Goal: Task Accomplishment & Management: Manage account settings

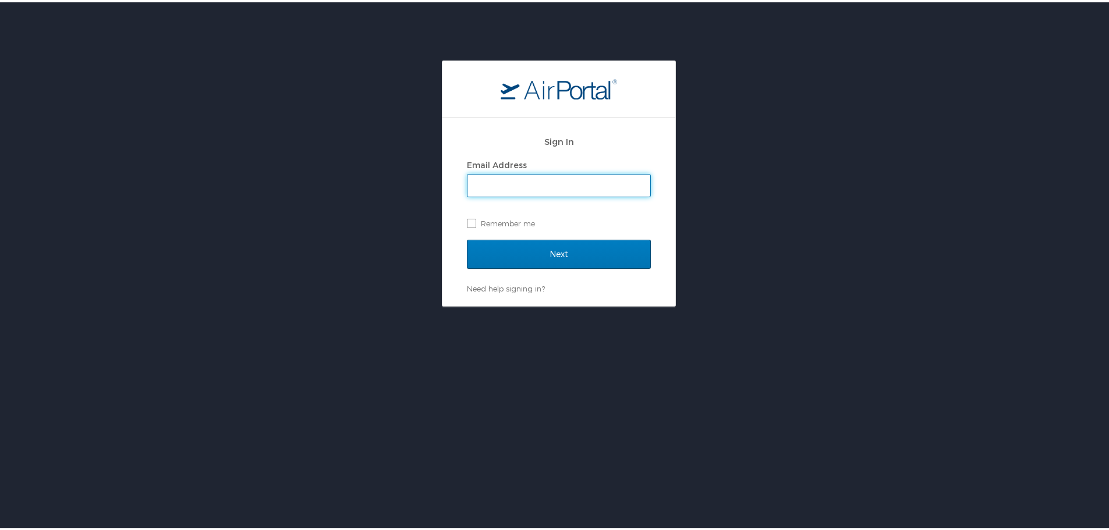
type input "krichardson@jimnnicks.com"
click at [495, 224] on label "Remember me" at bounding box center [559, 220] width 184 height 17
click at [474, 224] on input "Remember me" at bounding box center [471, 221] width 8 height 8
checkbox input "true"
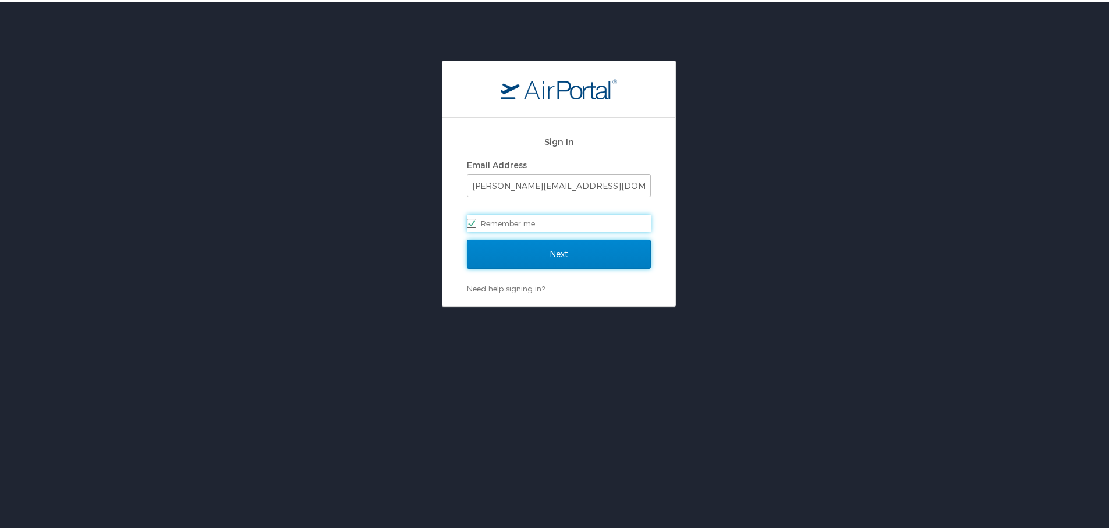
click at [529, 258] on input "Next" at bounding box center [559, 251] width 184 height 29
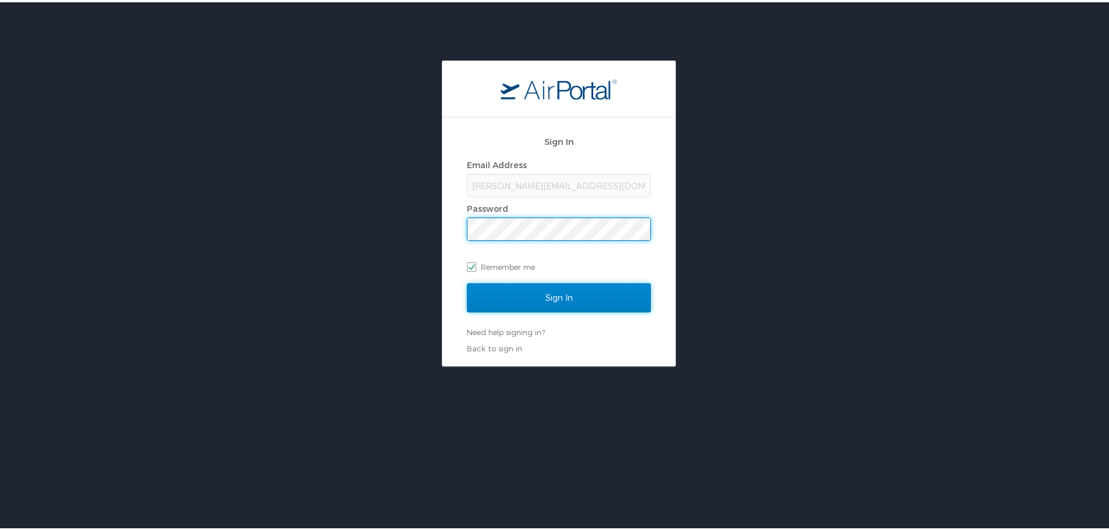
click at [547, 295] on input "Sign In" at bounding box center [559, 295] width 184 height 29
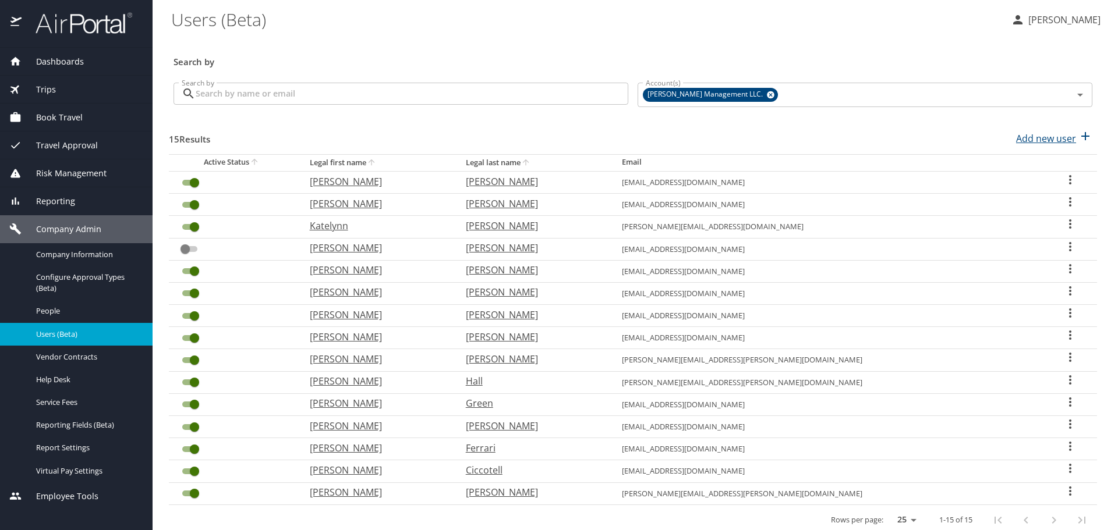
click at [1079, 139] on icon "button" at bounding box center [1085, 136] width 14 height 14
select select "US"
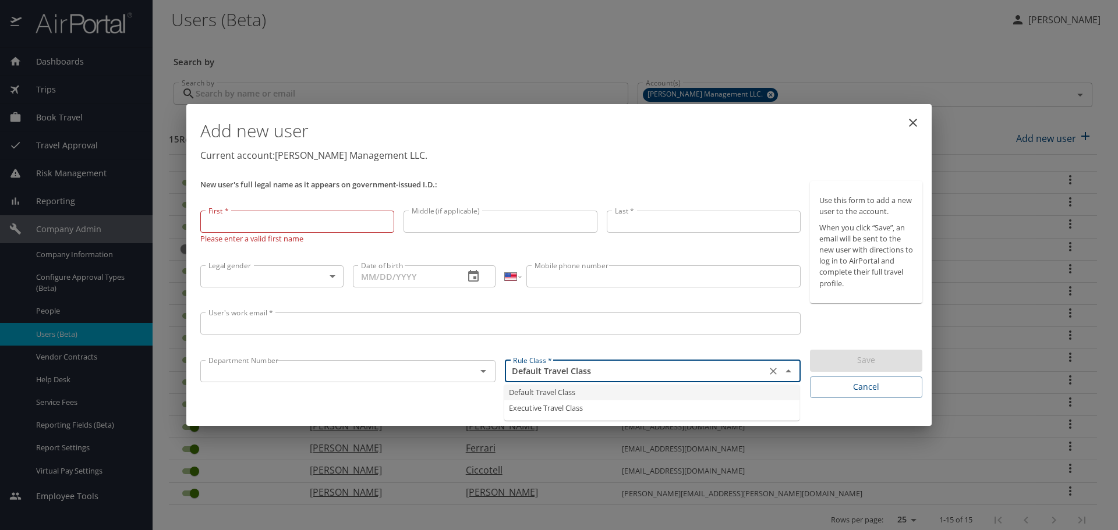
click at [625, 368] on input "Default Travel Class" at bounding box center [635, 371] width 254 height 15
click at [665, 333] on input "User's work email *" at bounding box center [500, 324] width 600 height 22
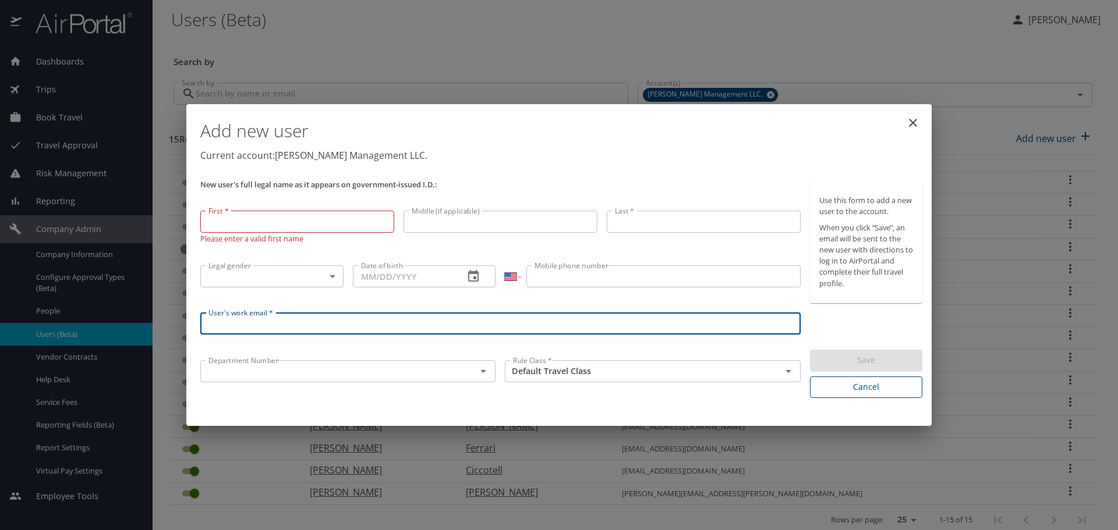
click at [866, 391] on span "Cancel" at bounding box center [866, 387] width 94 height 15
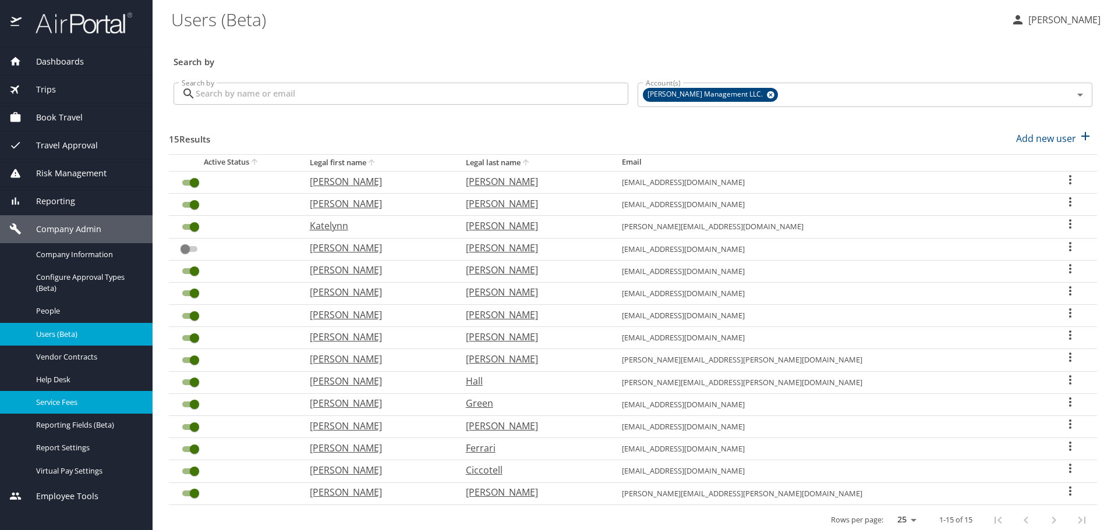
click at [86, 407] on span "Service Fees" at bounding box center [87, 402] width 102 height 11
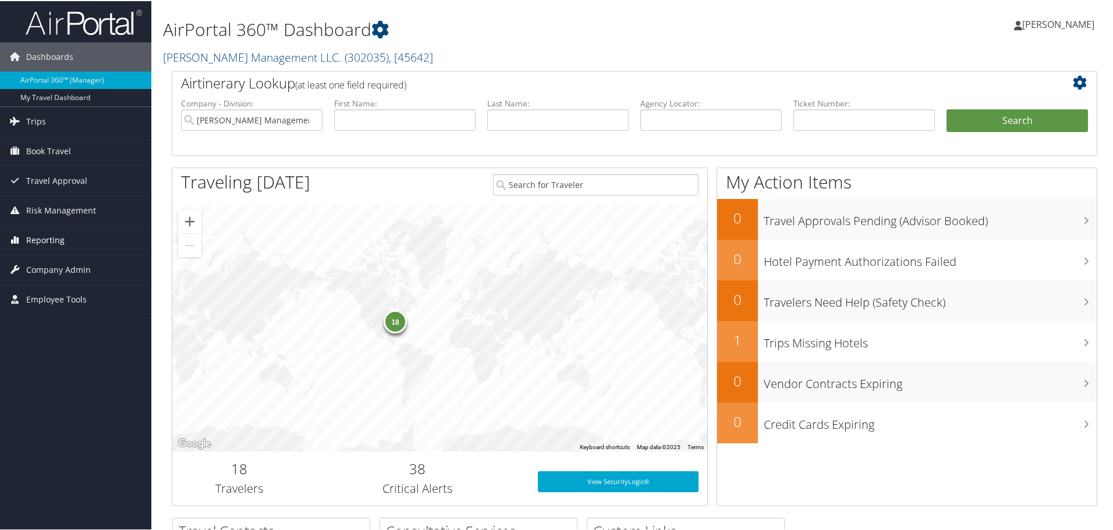
click at [37, 248] on span "Reporting" at bounding box center [45, 239] width 38 height 29
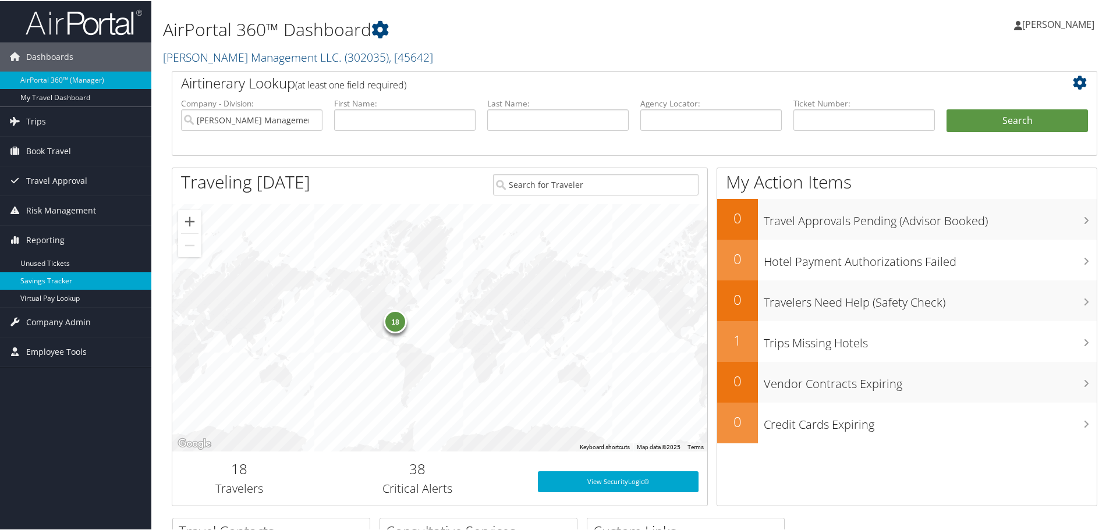
click at [79, 279] on link "Savings Tracker" at bounding box center [75, 279] width 151 height 17
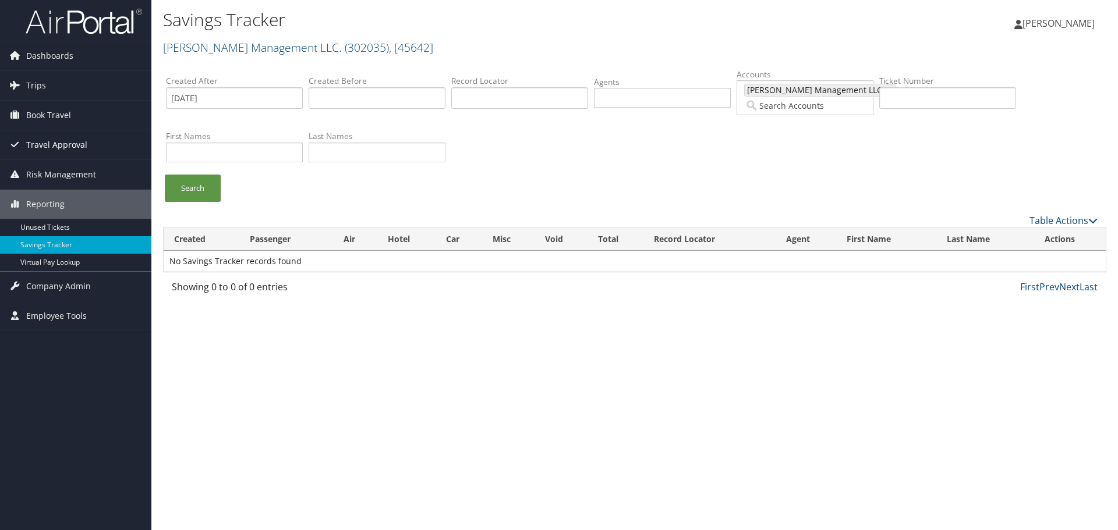
click at [57, 140] on span "Travel Approval" at bounding box center [56, 144] width 61 height 29
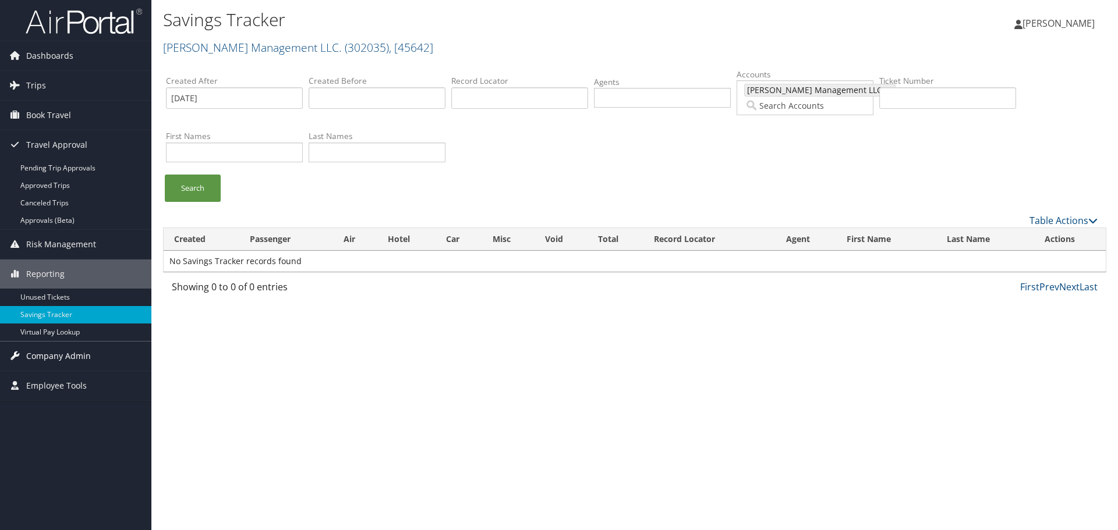
click at [70, 357] on span "Company Admin" at bounding box center [58, 356] width 65 height 29
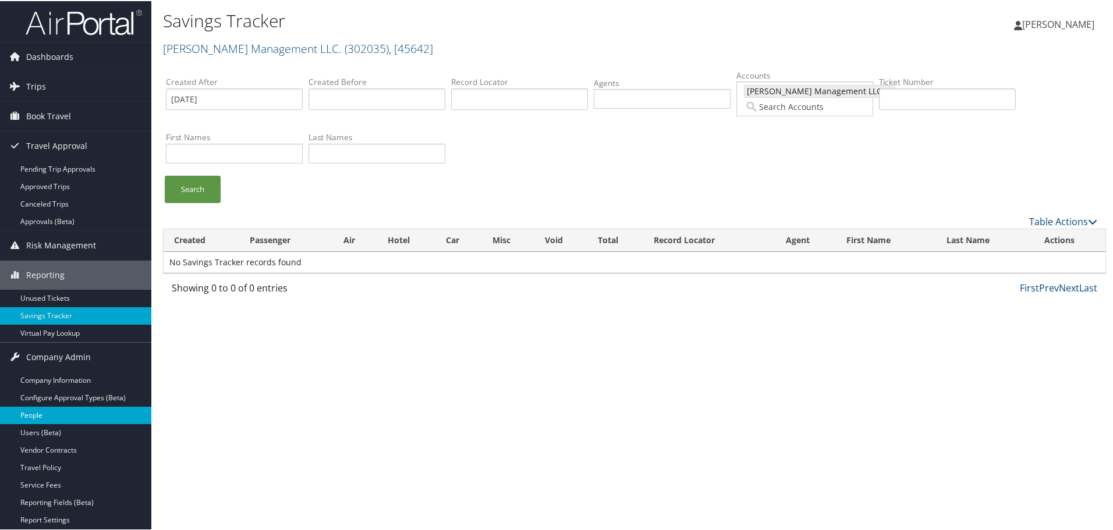
click at [101, 412] on link "People" at bounding box center [75, 414] width 151 height 17
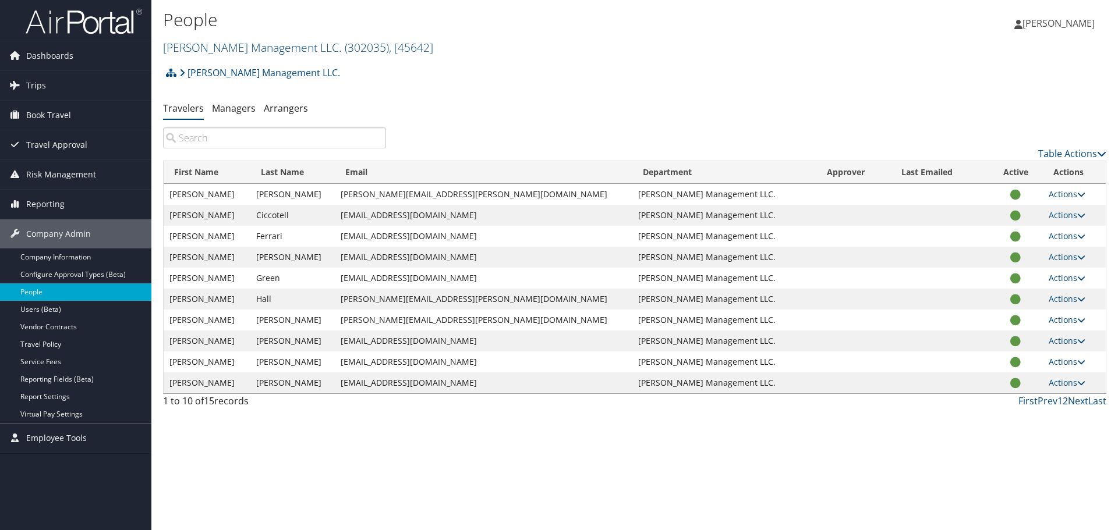
click at [1077, 190] on icon at bounding box center [1081, 194] width 8 height 8
click at [1030, 214] on link "User Settings" at bounding box center [1020, 211] width 107 height 20
click at [234, 102] on link "Managers" at bounding box center [234, 108] width 44 height 13
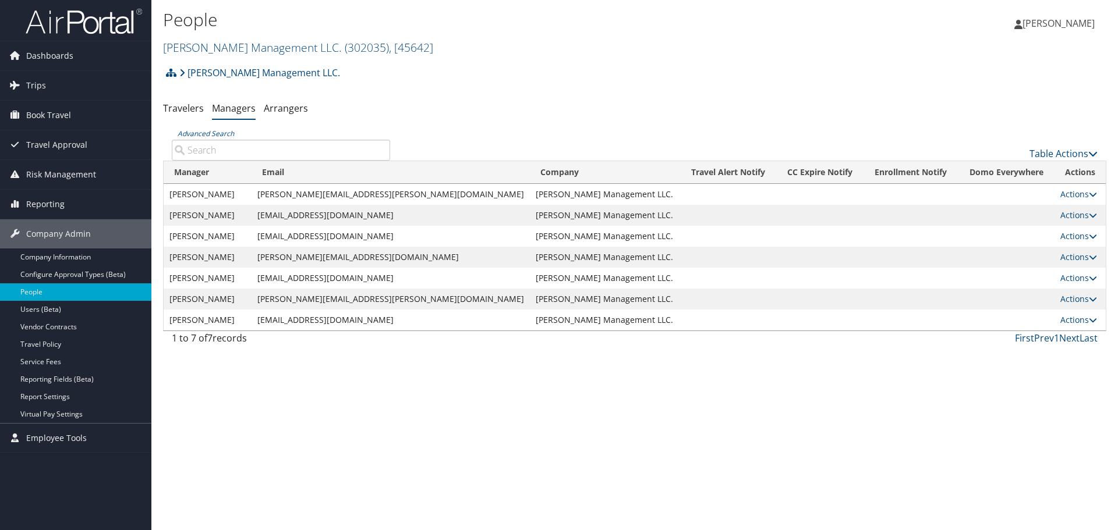
click at [1079, 263] on td "Actions User Settings Edit Delete" at bounding box center [1079, 257] width 51 height 21
click at [1088, 255] on td "Actions User Settings Edit Delete" at bounding box center [1079, 257] width 51 height 21
click at [1088, 254] on icon at bounding box center [1092, 257] width 8 height 8
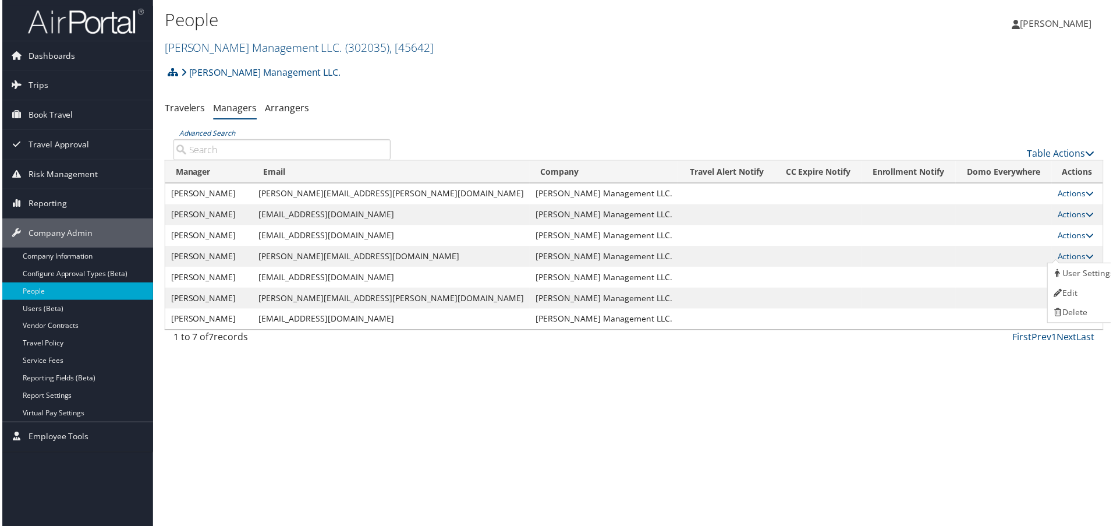
click at [667, 432] on div "People Jim N Nicks Management LLC. ( 302035 ) , [ 45642 ] Jim N Nicks Managemen…" at bounding box center [634, 265] width 966 height 530
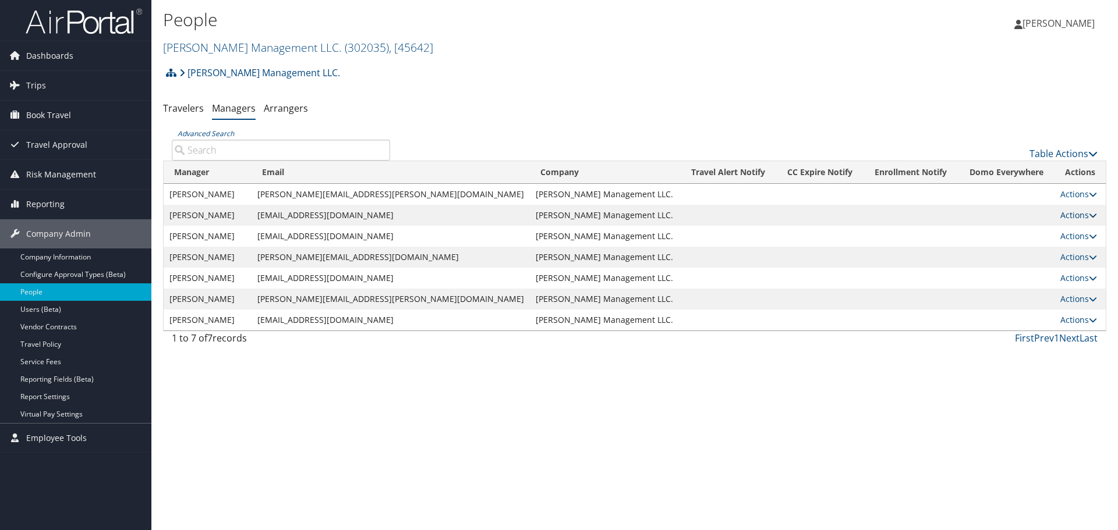
click at [1088, 212] on icon at bounding box center [1092, 215] width 8 height 8
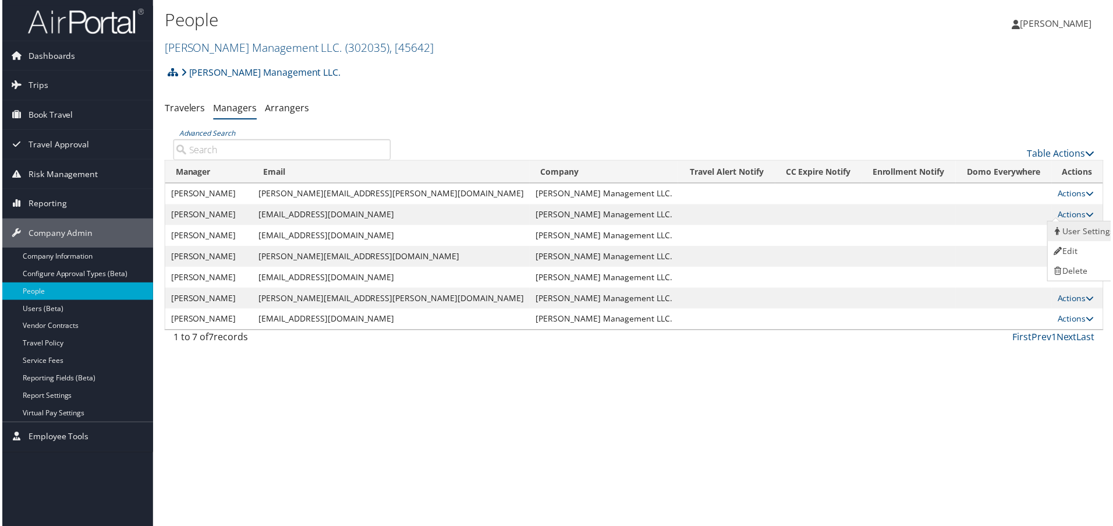
click at [1087, 228] on link "User Settings" at bounding box center [1086, 232] width 72 height 20
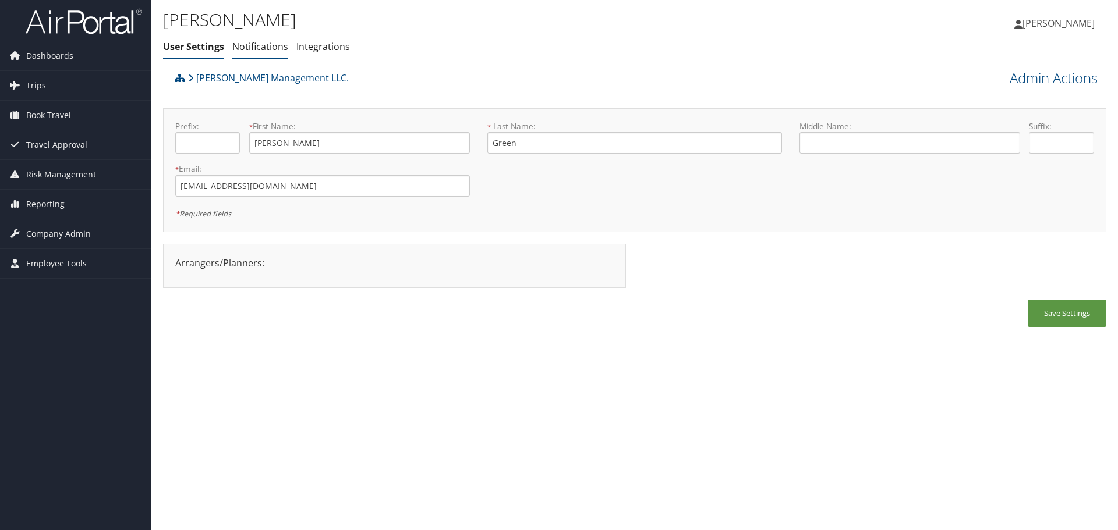
click at [263, 49] on link "Notifications" at bounding box center [260, 46] width 56 height 13
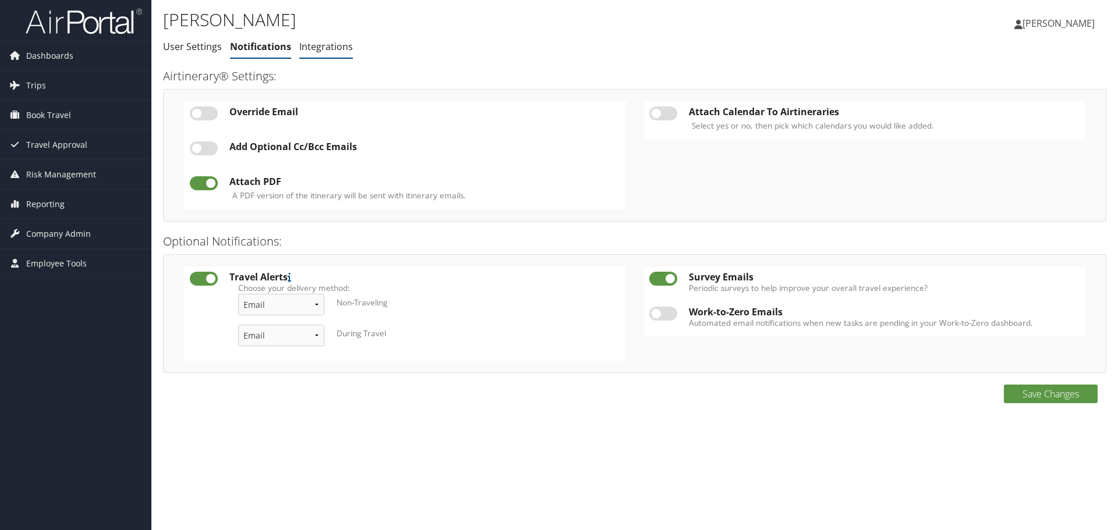
click at [332, 54] on li "Integrations" at bounding box center [326, 47] width 54 height 21
click at [325, 42] on link "Integrations" at bounding box center [326, 46] width 54 height 13
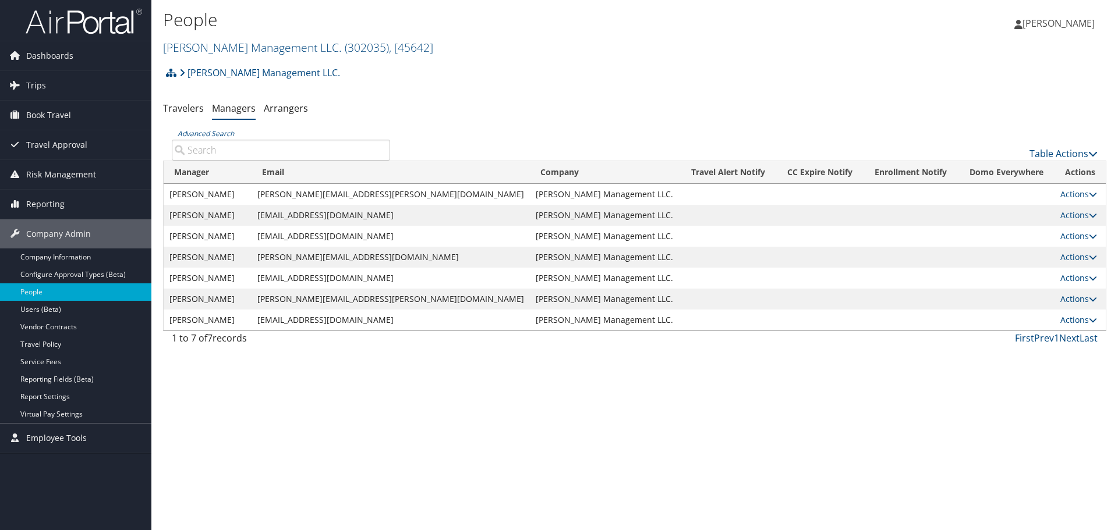
click at [294, 119] on div "Jim N Nicks Management LLC. Account Structure Jim N Nicks Management LLC. (3020…" at bounding box center [634, 206] width 943 height 290
click at [288, 110] on link "Arrangers" at bounding box center [286, 108] width 44 height 13
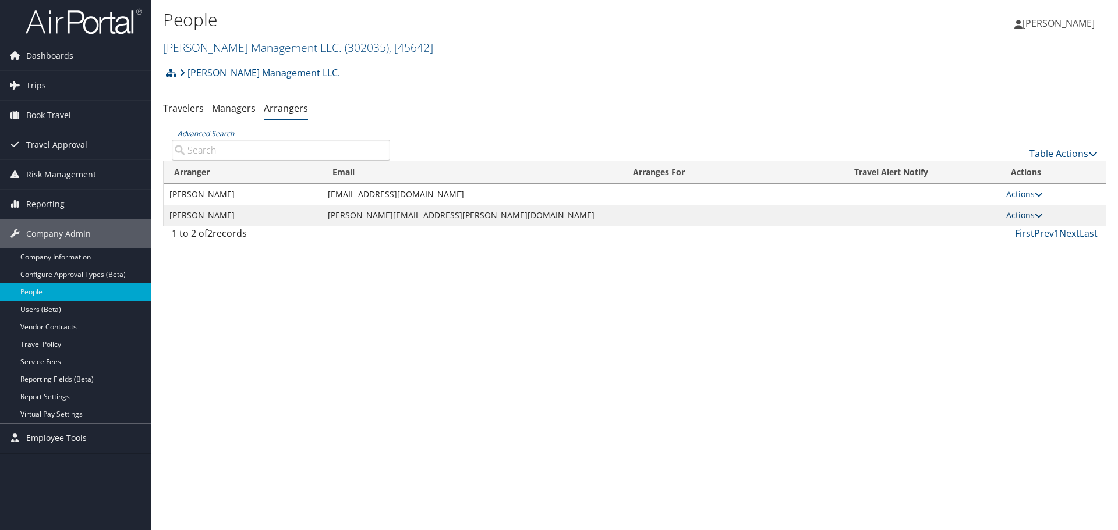
click at [1037, 218] on icon at bounding box center [1038, 215] width 8 height 8
click at [1058, 251] on link "View Group" at bounding box center [1034, 252] width 65 height 20
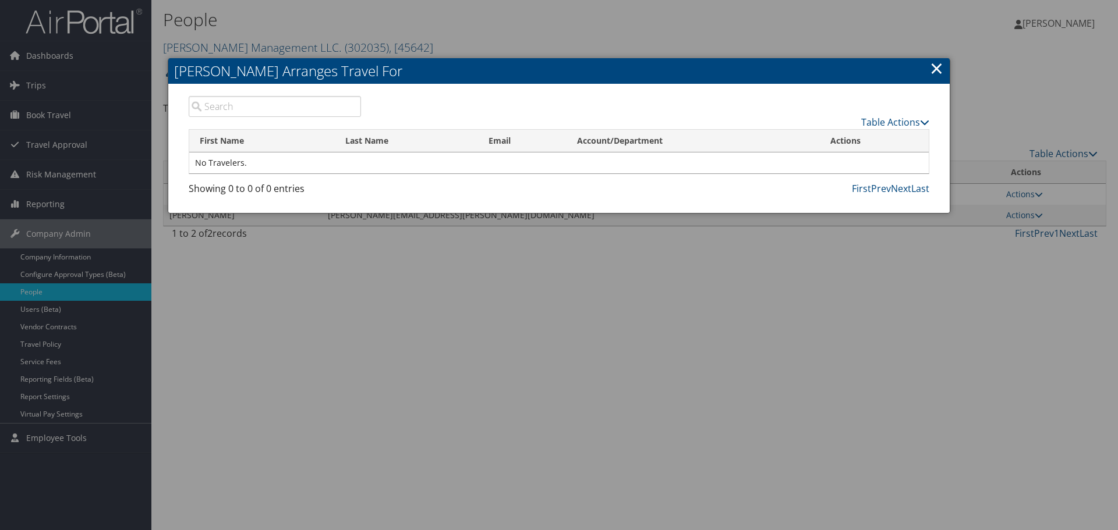
click at [939, 73] on link "×" at bounding box center [936, 67] width 13 height 23
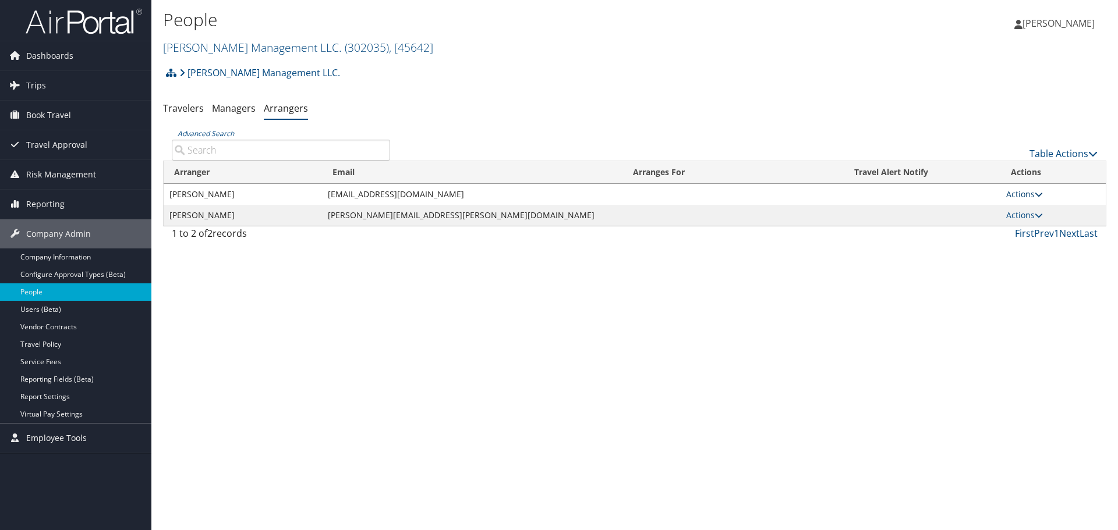
click at [1034, 197] on icon at bounding box center [1038, 194] width 8 height 8
click at [1034, 228] on link "View Group" at bounding box center [1034, 231] width 65 height 20
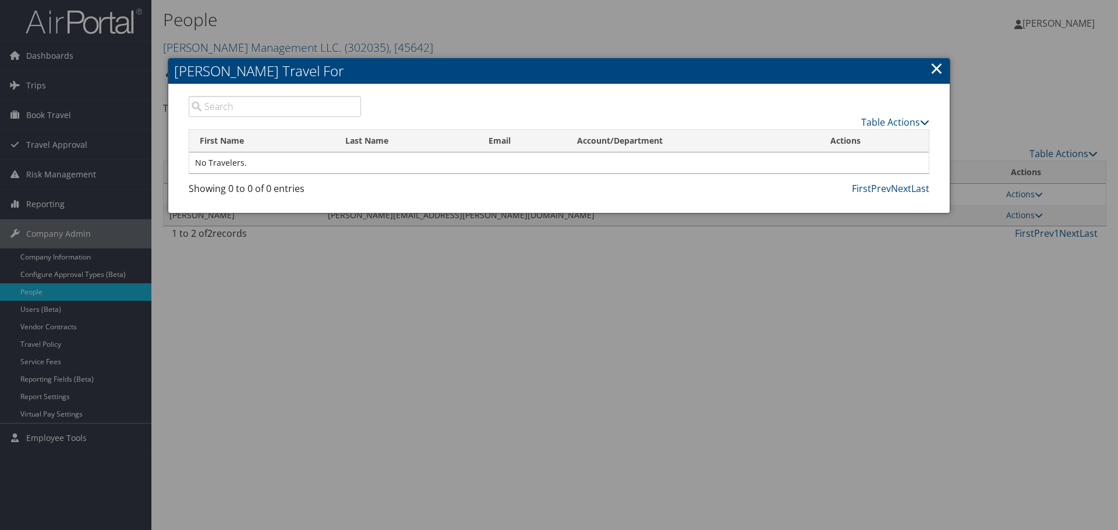
click at [929, 66] on h2 "Jennifer Kennah Arranges Travel For" at bounding box center [558, 71] width 781 height 26
click at [938, 73] on link "×" at bounding box center [936, 67] width 13 height 23
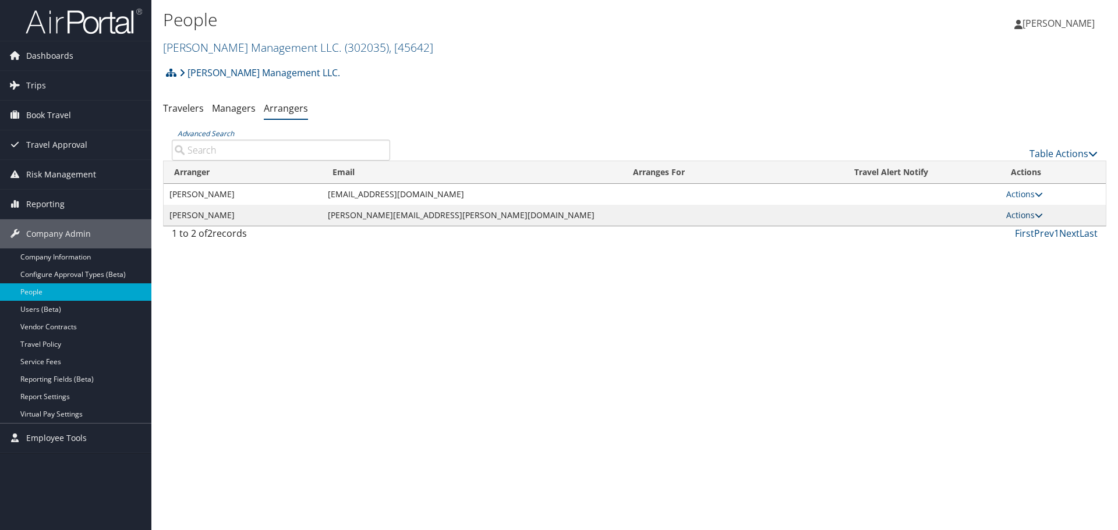
click at [1015, 212] on link "Actions" at bounding box center [1024, 215] width 37 height 11
click at [1006, 232] on link "View Profile" at bounding box center [1034, 232] width 65 height 20
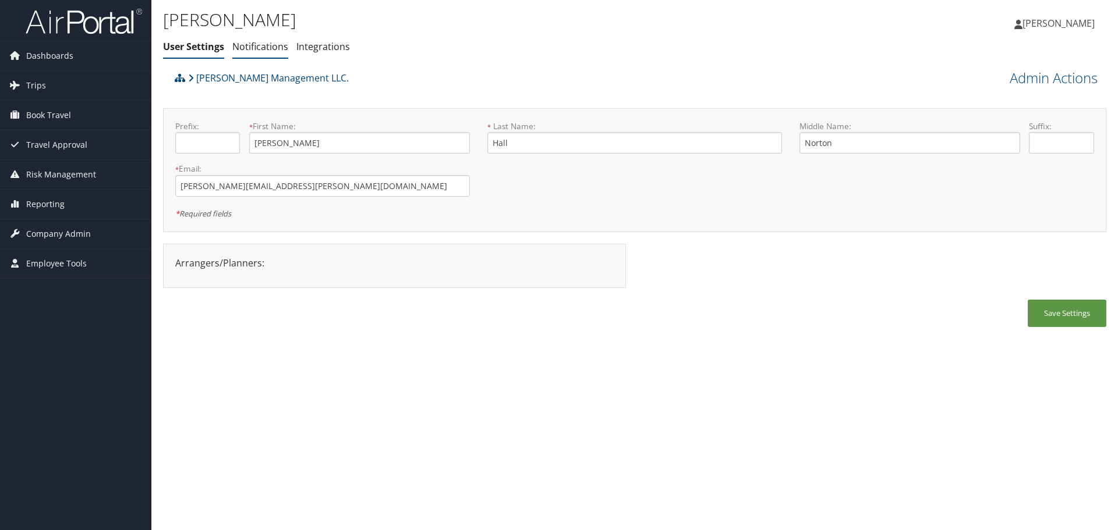
click at [270, 47] on link "Notifications" at bounding box center [260, 46] width 56 height 13
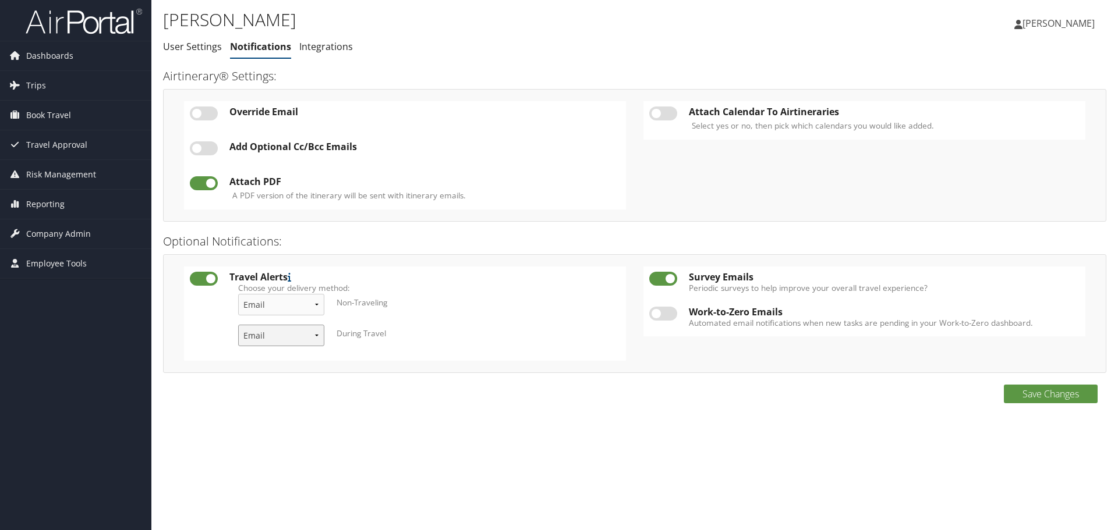
click at [324, 335] on select "Email & Text Text Email" at bounding box center [281, 336] width 86 height 22
click at [664, 282] on label at bounding box center [663, 279] width 28 height 14
click at [662, 282] on input "checkbox" at bounding box center [659, 281] width 8 height 8
checkbox input "false"
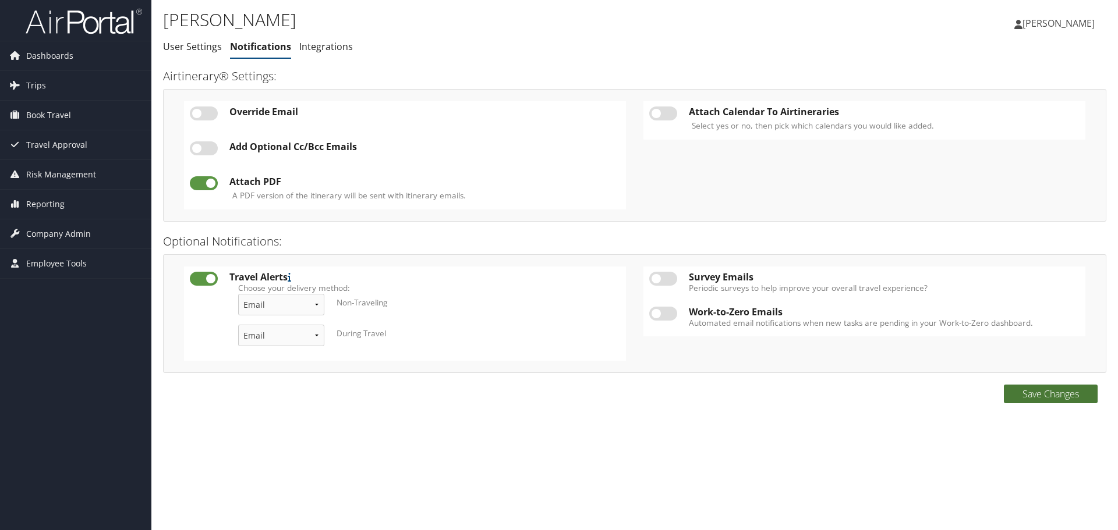
click at [1011, 393] on button "Save Changes" at bounding box center [1050, 394] width 94 height 19
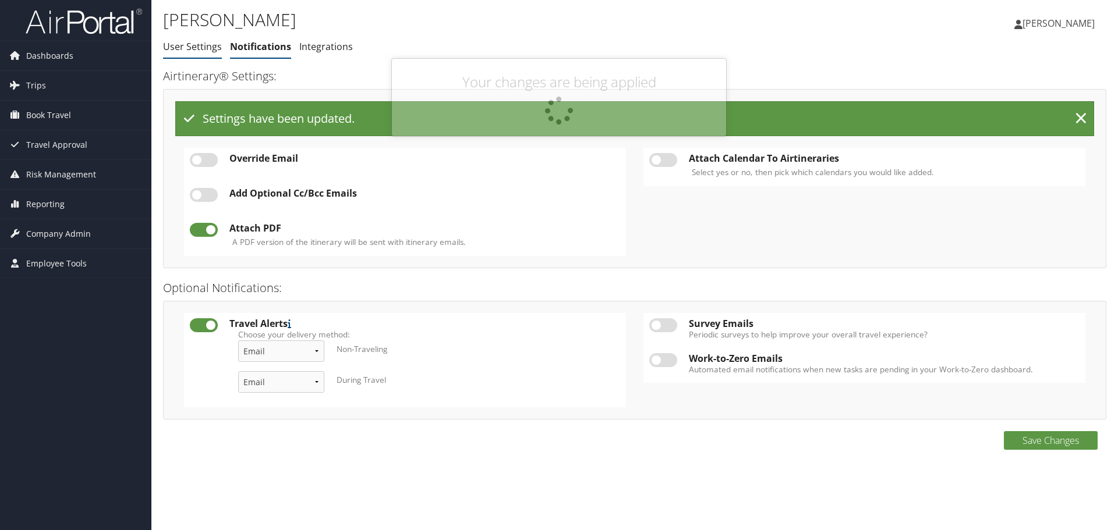
click at [186, 44] on link "User Settings" at bounding box center [192, 46] width 59 height 13
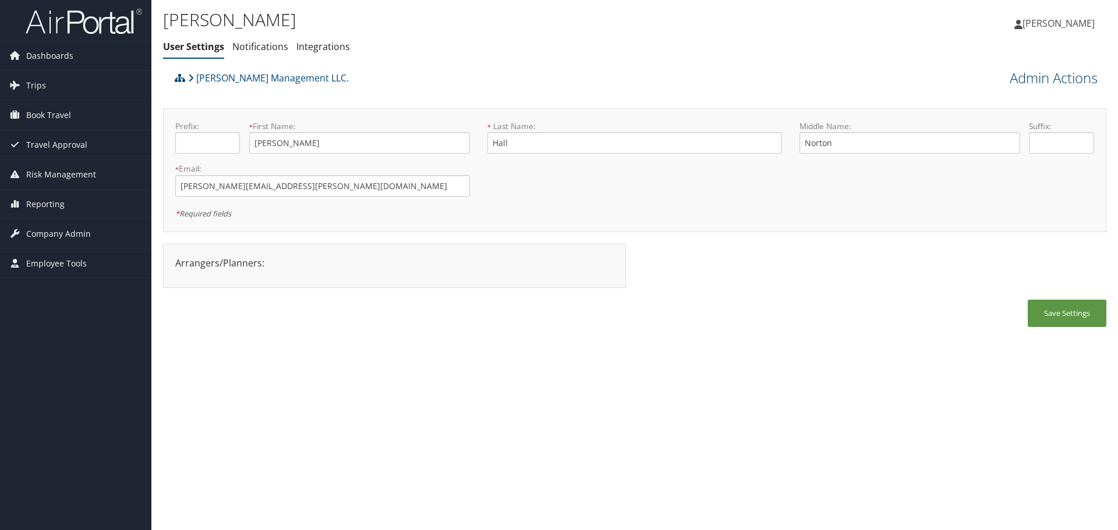
click at [1040, 70] on link "Admin Actions" at bounding box center [1053, 78] width 88 height 20
click at [1033, 164] on link "Manage Travelers" at bounding box center [1019, 169] width 153 height 20
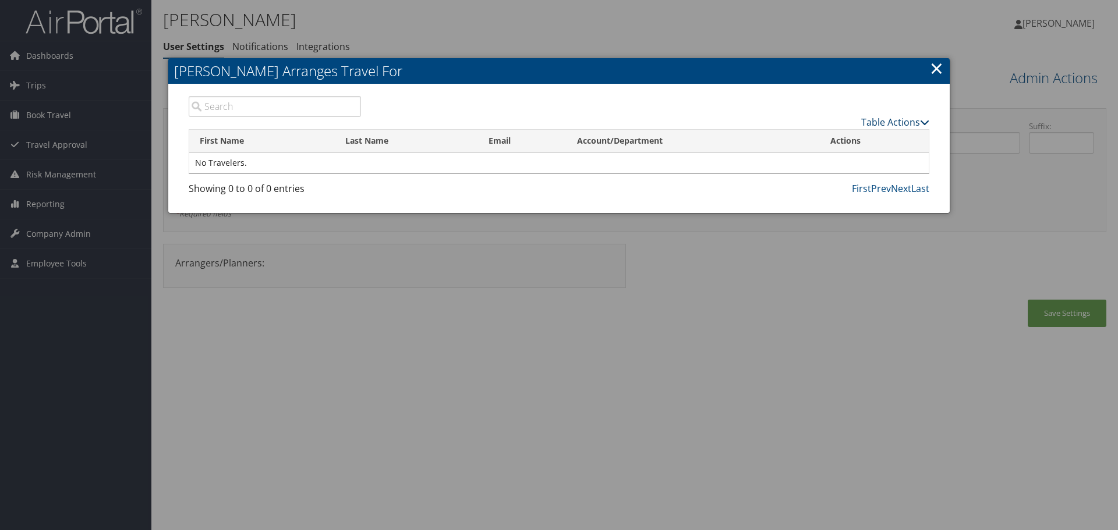
click at [908, 126] on link "Table Actions" at bounding box center [895, 122] width 68 height 13
click at [887, 141] on link "Add A Traveler" at bounding box center [851, 140] width 153 height 20
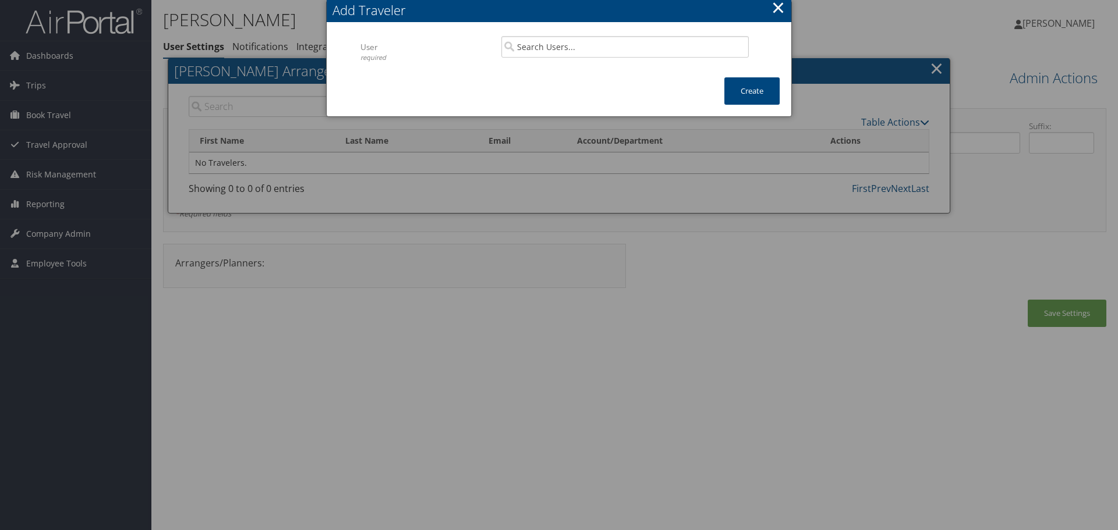
click at [580, 60] on div "Multiple values The selected items contain different values for this input. To …" at bounding box center [624, 51] width 265 height 31
click at [575, 49] on input "search" at bounding box center [624, 47] width 247 height 22
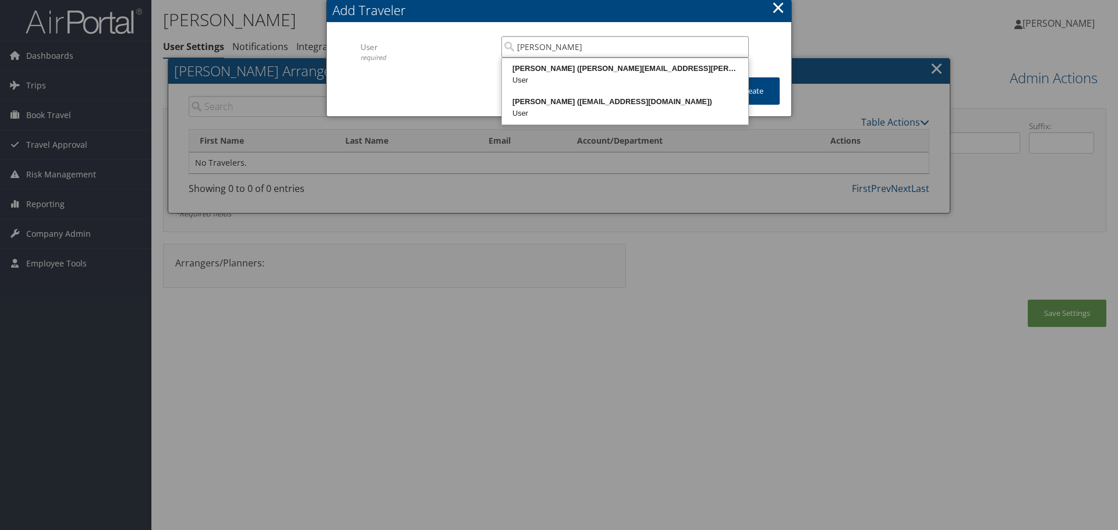
type input "[PERSON_NAME]"
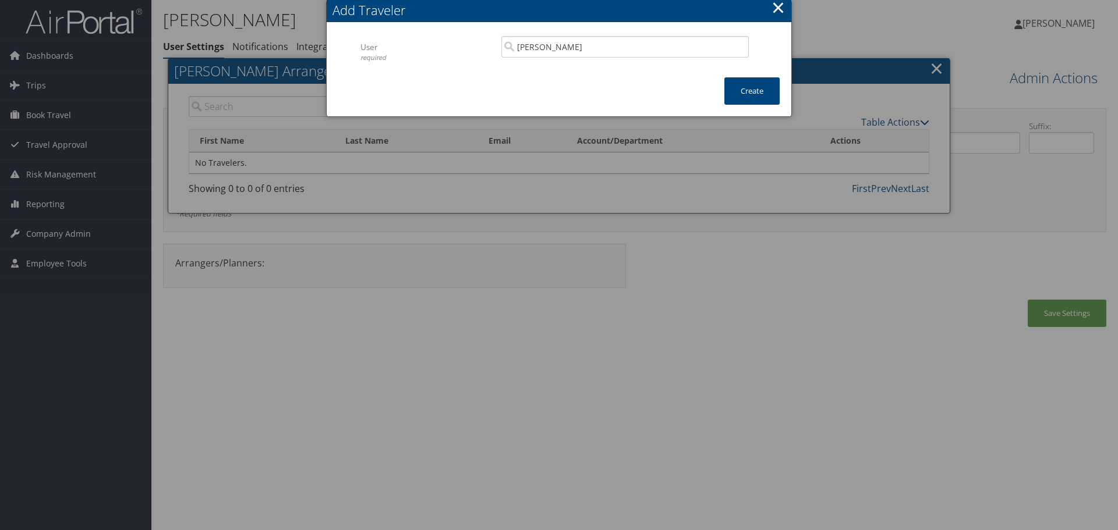
click at [445, 62] on div "required" at bounding box center [426, 58] width 132 height 10
click at [769, 1] on div "Add Traveler" at bounding box center [561, 10] width 459 height 18
click at [776, 1] on button "×" at bounding box center [777, 7] width 13 height 23
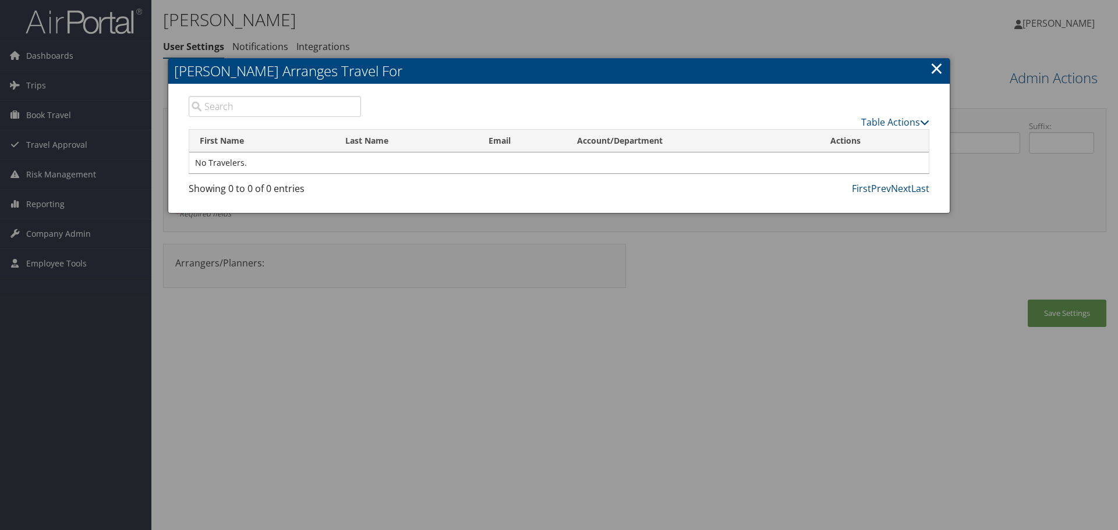
click at [932, 62] on link "×" at bounding box center [936, 67] width 13 height 23
